Goal: Information Seeking & Learning: Find specific fact

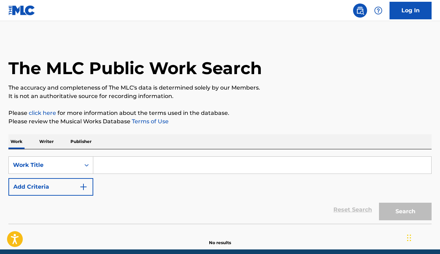
click at [65, 180] on button "Add Criteria" at bounding box center [50, 187] width 85 height 18
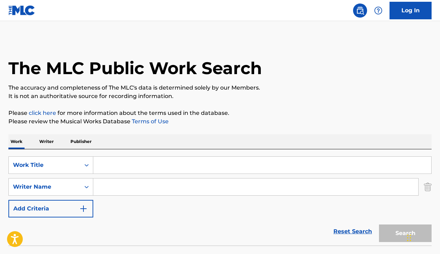
click at [133, 181] on input "Search Form" at bounding box center [255, 186] width 325 height 17
paste input "COSSEMENT"
type input "COSSEMENT"
click at [110, 163] on input "Search Form" at bounding box center [262, 165] width 338 height 17
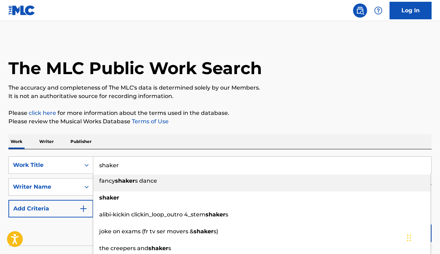
type input "shaker"
click at [310, 131] on div "The MLC Public Work Search The accuracy and completeness of The MLC's data is d…" at bounding box center [220, 153] width 440 height 229
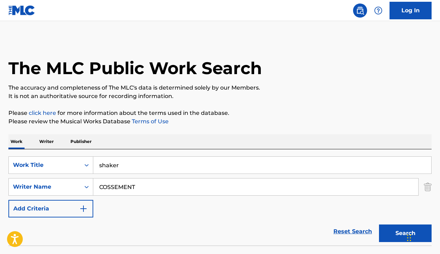
scroll to position [51, 0]
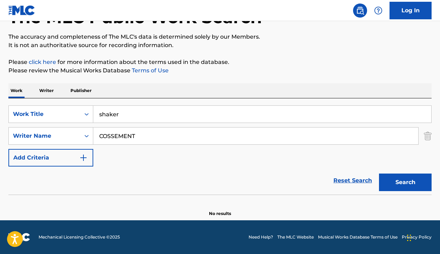
click at [385, 176] on button "Search" at bounding box center [405, 182] width 53 height 18
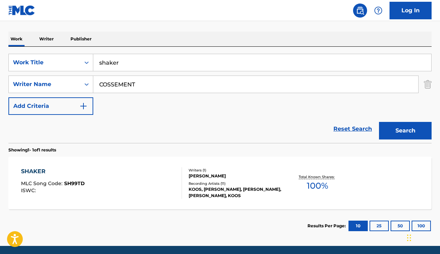
scroll to position [103, 0]
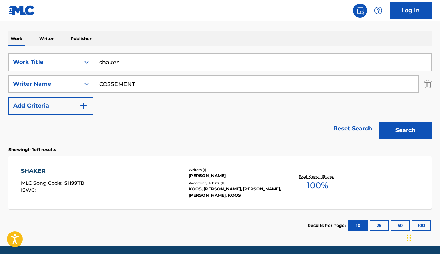
click at [223, 185] on div "Recording Artists ( 11 )" at bounding box center [236, 182] width 94 height 5
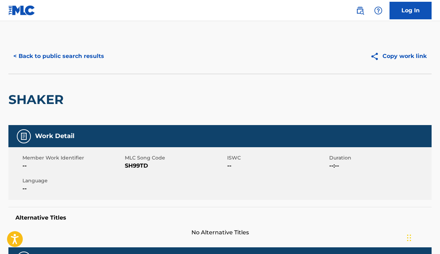
click at [66, 53] on button "< Back to public search results" at bounding box center [58, 56] width 101 height 18
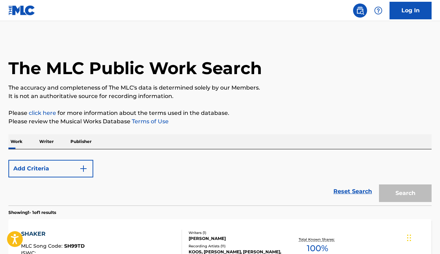
scroll to position [88, 0]
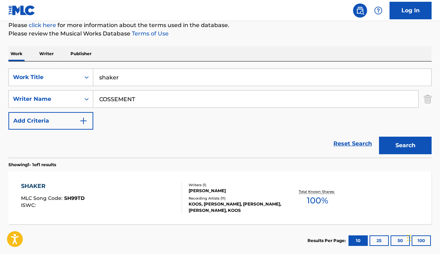
click at [134, 82] on input "shaker" at bounding box center [262, 77] width 338 height 17
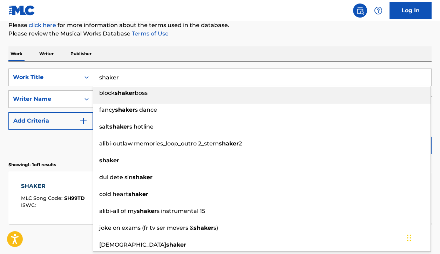
click at [134, 82] on input "shaker" at bounding box center [262, 77] width 338 height 17
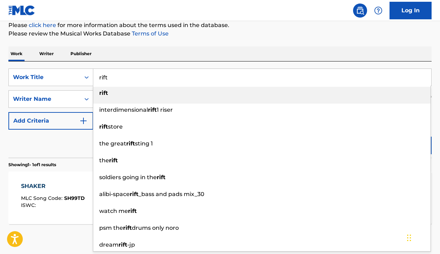
type input "rift"
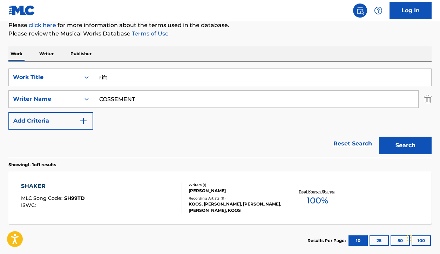
click at [267, 27] on p "Please click here for more information about the terms used in the database." at bounding box center [220, 25] width 424 height 8
click at [409, 154] on div "Search" at bounding box center [404, 144] width 56 height 28
click at [409, 148] on button "Search" at bounding box center [405, 146] width 53 height 18
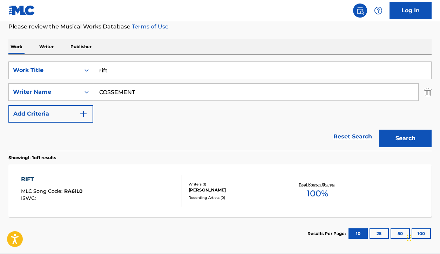
scroll to position [128, 0]
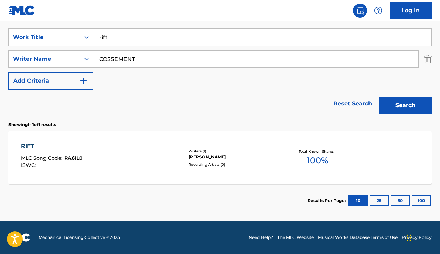
click at [229, 159] on div "[PERSON_NAME]" at bounding box center [236, 157] width 94 height 6
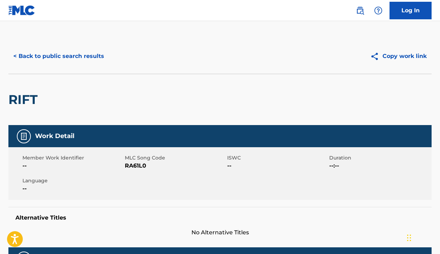
click at [72, 62] on button "< Back to public search results" at bounding box center [58, 56] width 101 height 18
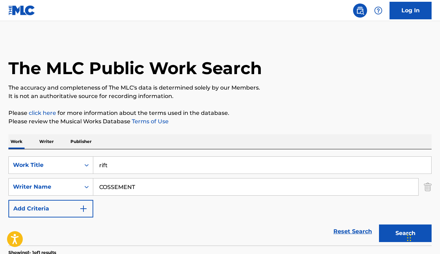
scroll to position [85, 0]
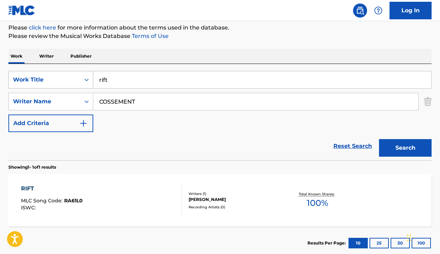
click at [59, 84] on div "Work Title" at bounding box center [44, 79] width 63 height 8
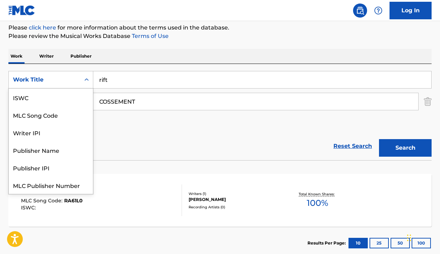
scroll to position [18, 0]
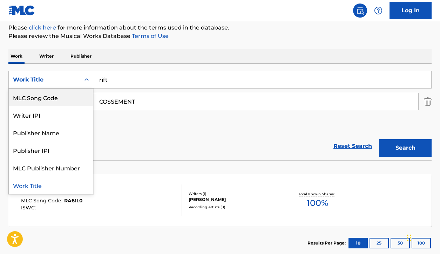
click at [51, 109] on div "Writer IPI" at bounding box center [51, 115] width 84 height 18
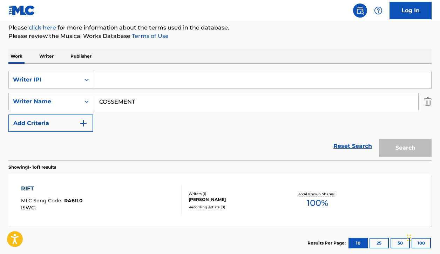
click at [118, 82] on input "Search Form" at bounding box center [262, 79] width 338 height 17
paste input "00368670422"
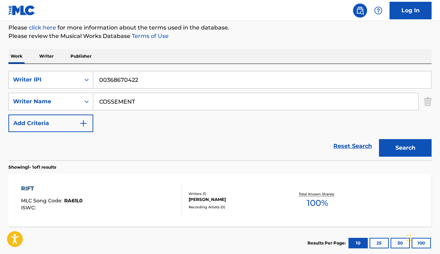
type input "00368670422"
click at [130, 102] on input "COSSEMENT" at bounding box center [255, 101] width 325 height 17
click at [430, 102] on img "Search Form" at bounding box center [428, 102] width 8 height 18
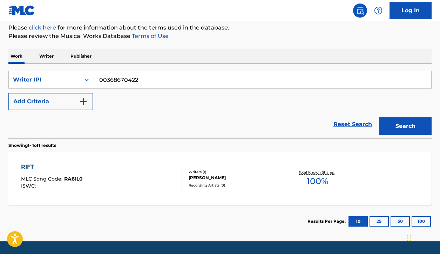
click at [399, 125] on button "Search" at bounding box center [405, 126] width 53 height 18
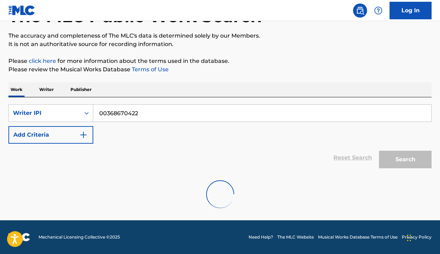
scroll to position [29, 0]
